Goal: Navigation & Orientation: Go to known website

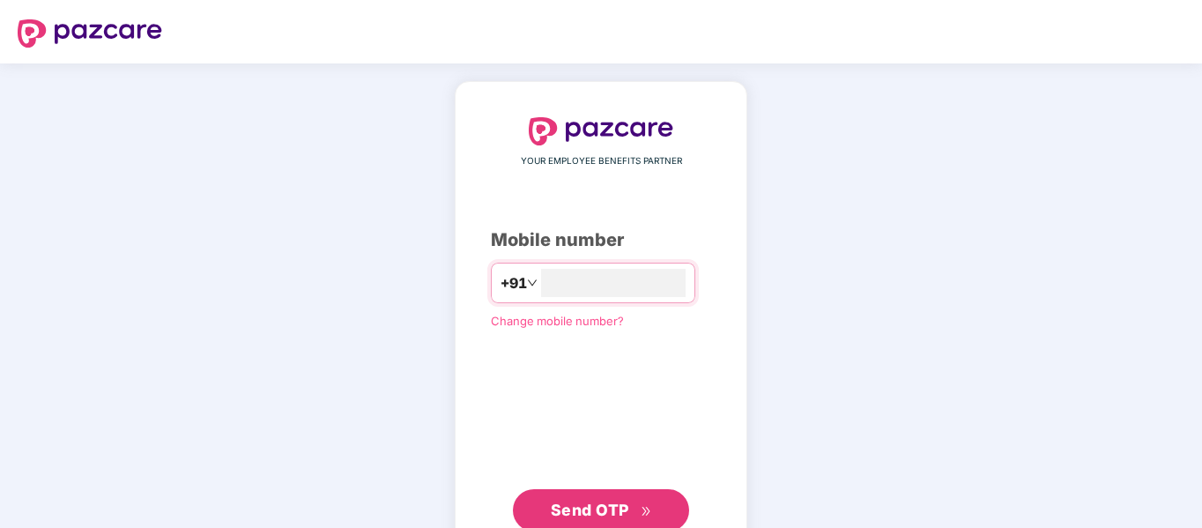
type input "**********"
click at [626, 498] on span "Send OTP" at bounding box center [601, 508] width 101 height 25
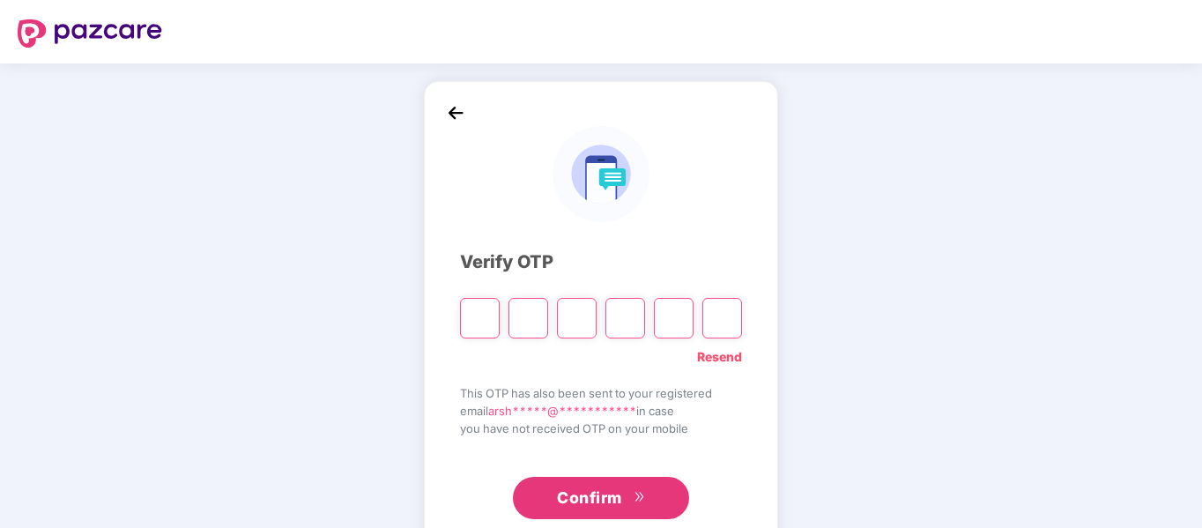
type input "*"
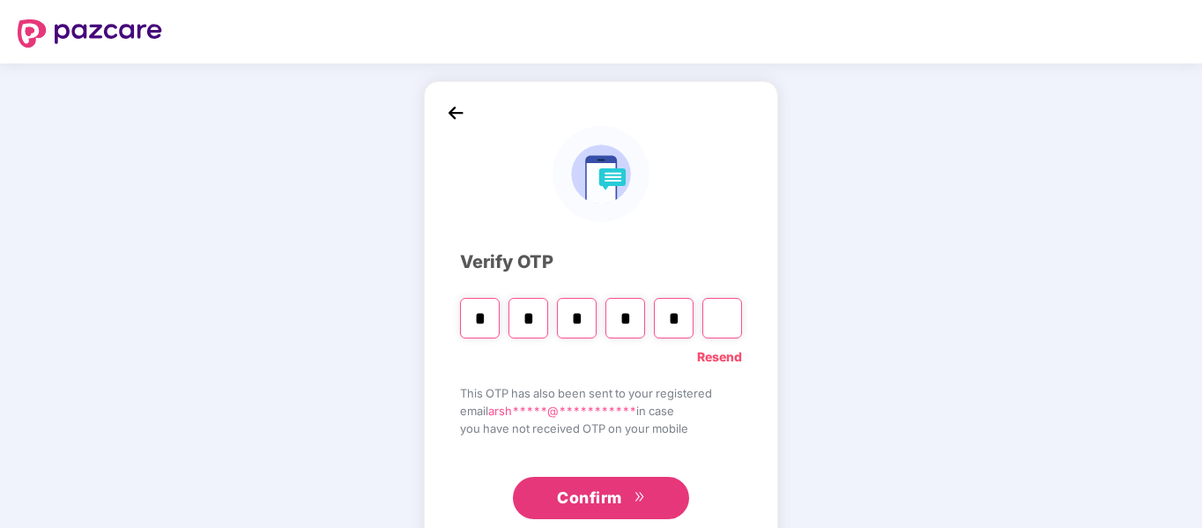
type input "*"
